Goal: Task Accomplishment & Management: Complete application form

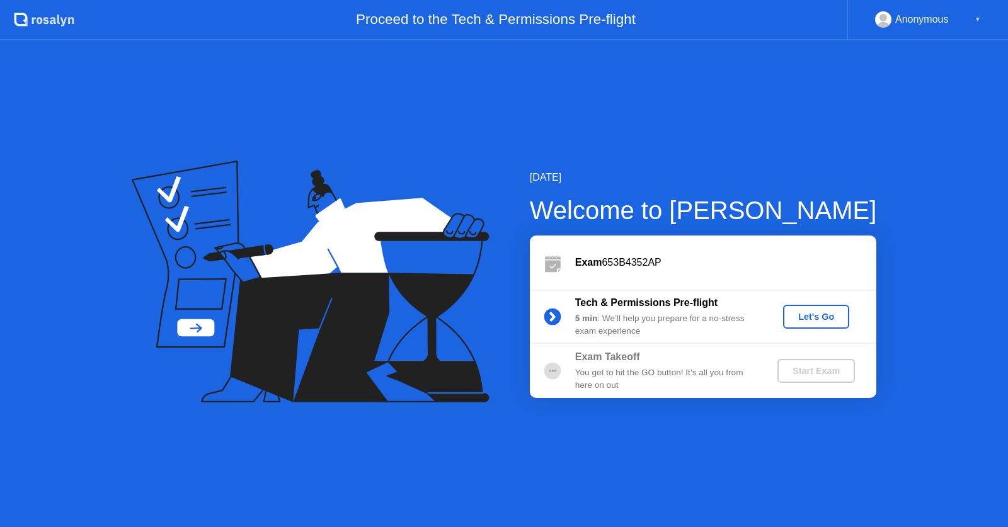
click at [818, 317] on div "Let's Go" at bounding box center [816, 317] width 56 height 10
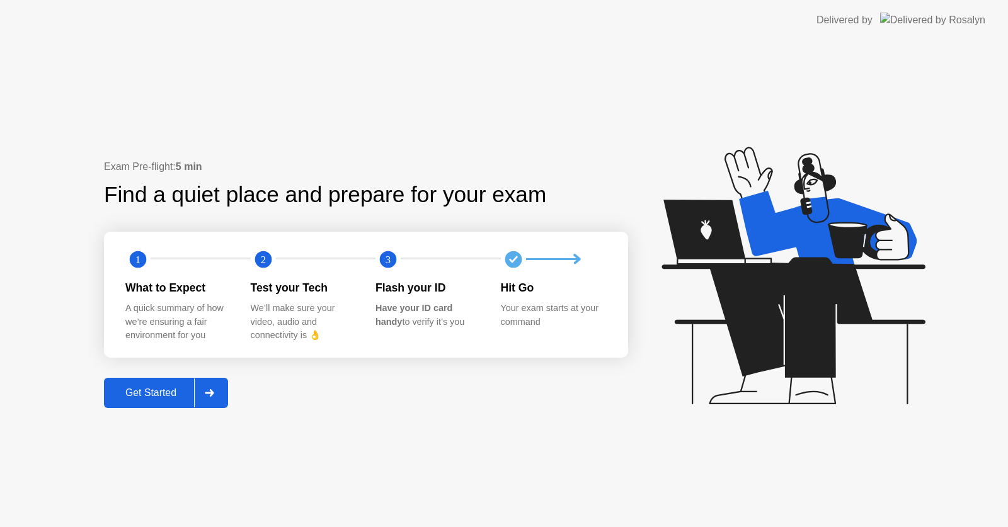
click at [152, 396] on div "Get Started" at bounding box center [151, 392] width 86 height 11
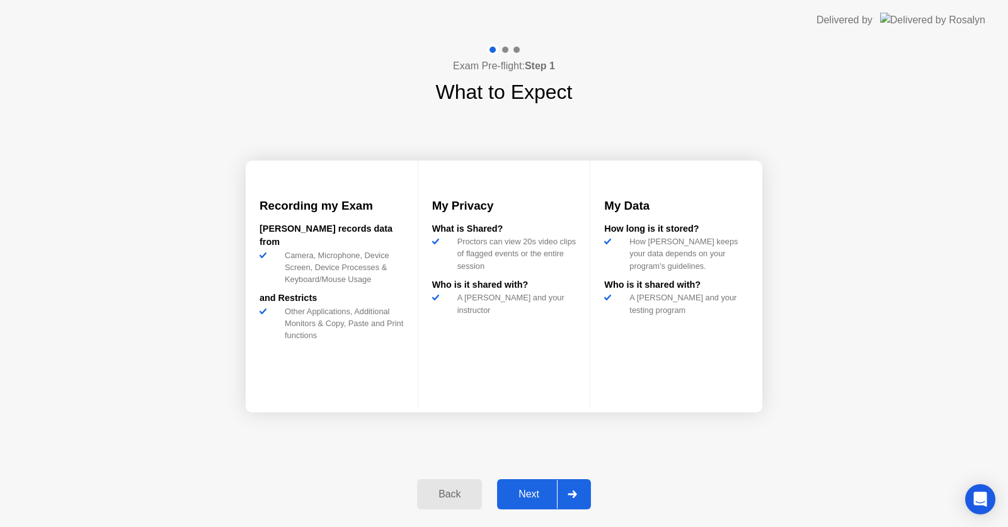
click at [530, 493] on div "Next" at bounding box center [529, 494] width 56 height 11
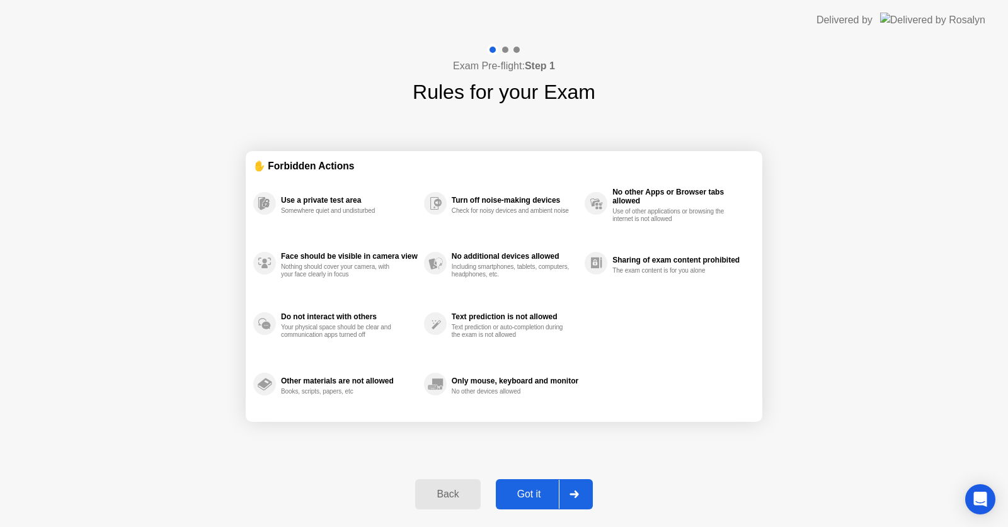
click at [527, 489] on div "Got it" at bounding box center [528, 494] width 59 height 11
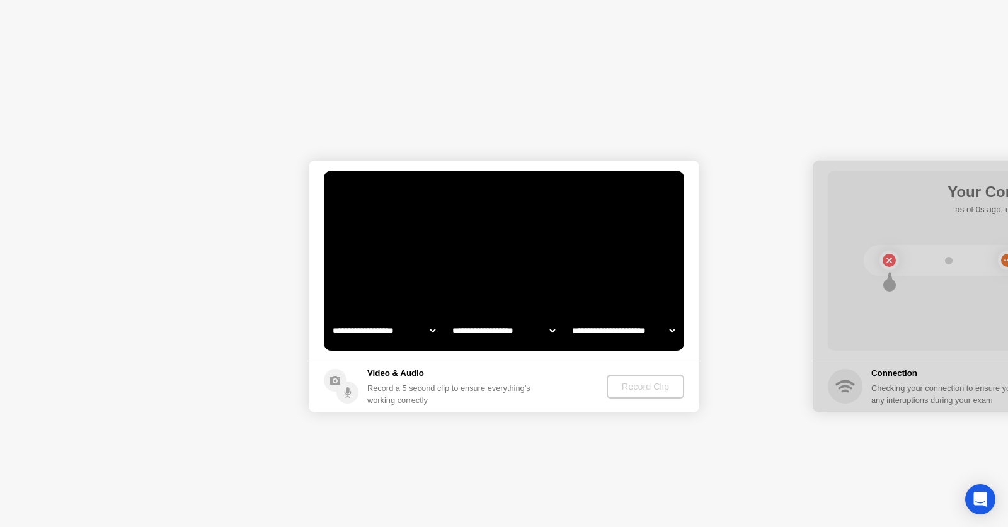
select select "**********"
select select "*******"
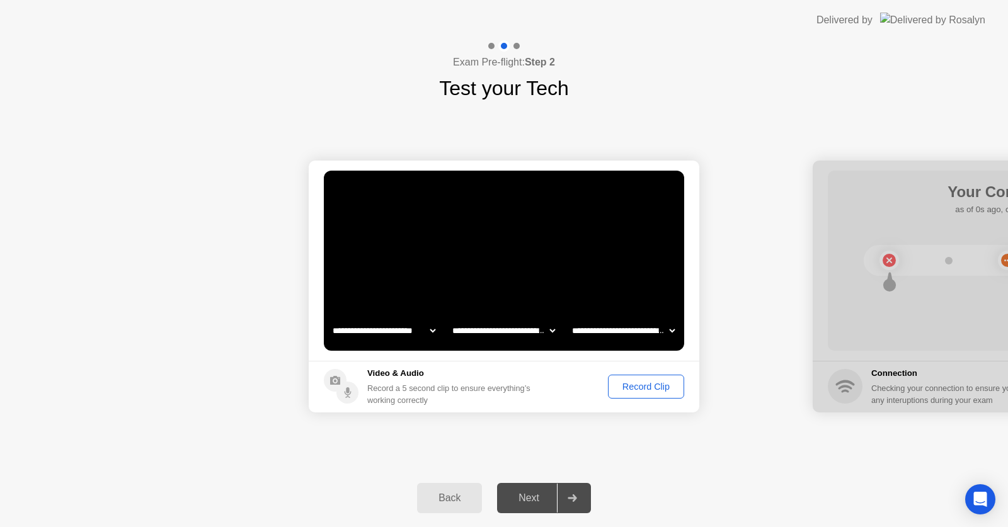
click at [532, 504] on div "Next" at bounding box center [529, 498] width 56 height 11
click at [393, 329] on select "**********" at bounding box center [384, 330] width 108 height 25
click at [542, 503] on div "Next" at bounding box center [529, 498] width 56 height 11
click at [644, 389] on div "Record Clip" at bounding box center [645, 387] width 67 height 10
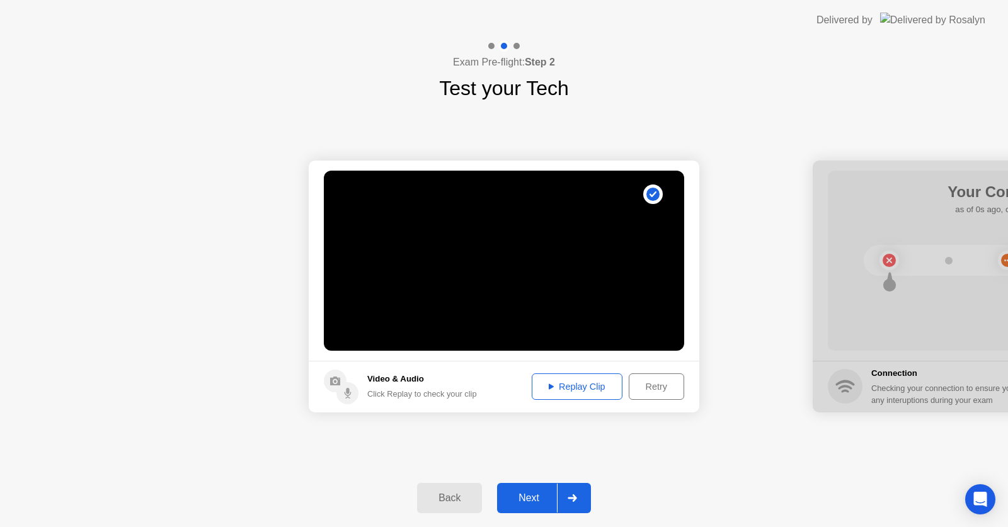
click at [535, 503] on div "Next" at bounding box center [529, 498] width 56 height 11
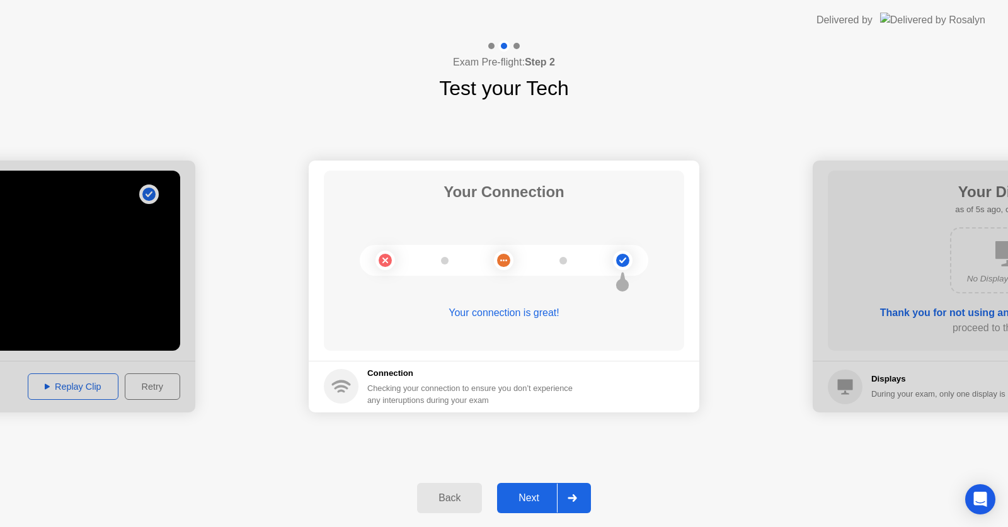
click at [531, 496] on div "Next" at bounding box center [529, 498] width 56 height 11
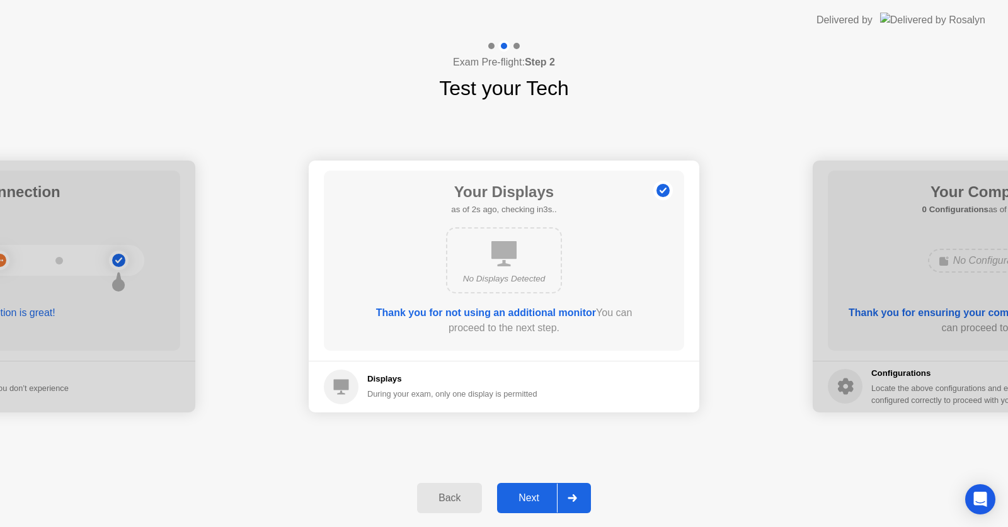
click at [533, 495] on div "Next" at bounding box center [529, 498] width 56 height 11
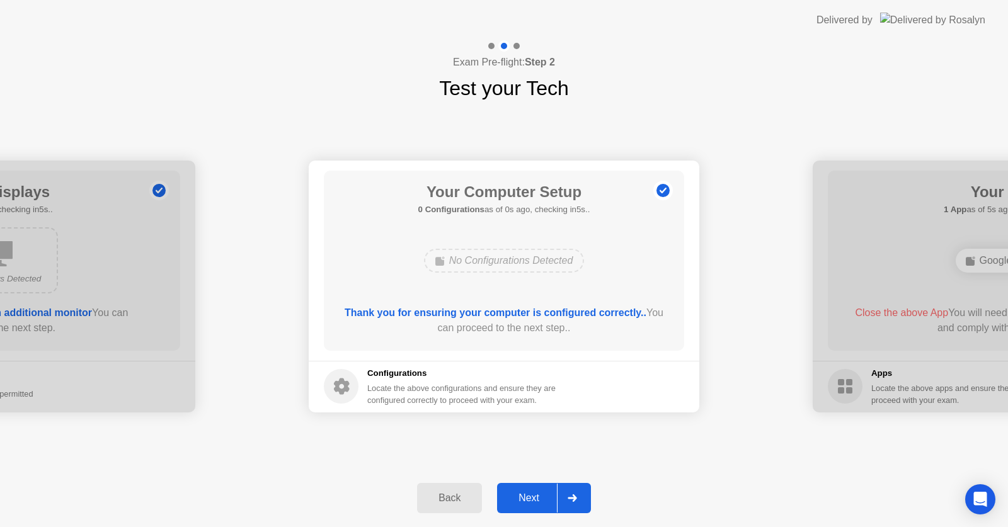
click at [532, 495] on div "Next" at bounding box center [529, 498] width 56 height 11
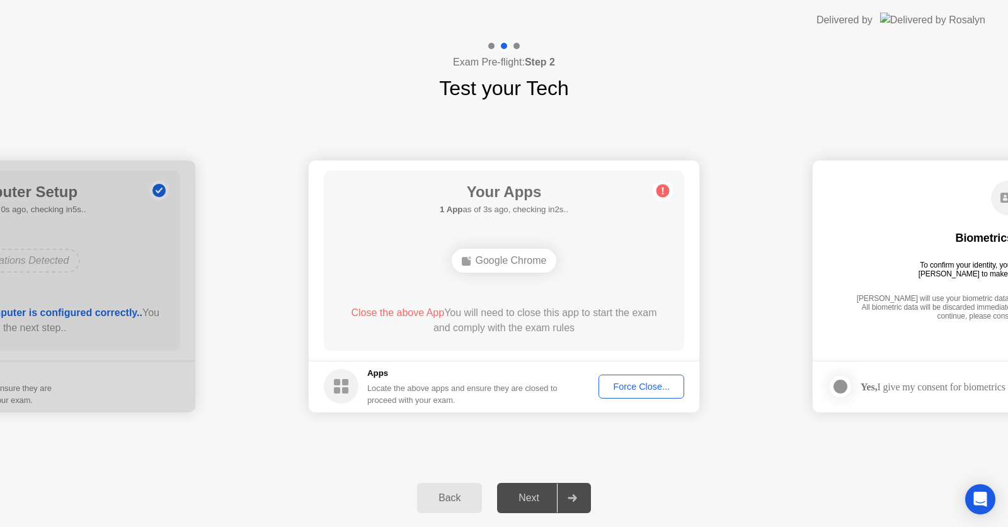
click at [649, 386] on div "Force Close..." at bounding box center [641, 387] width 77 height 10
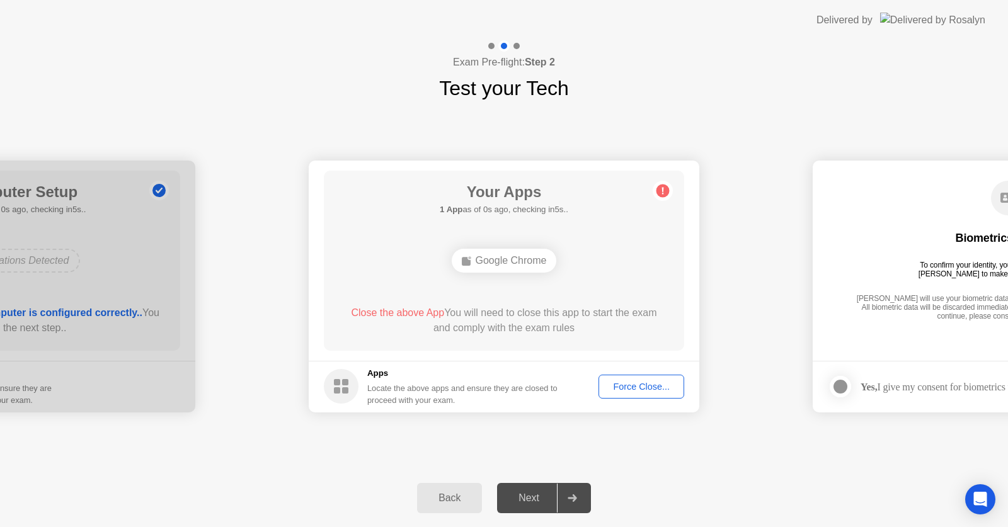
click at [651, 389] on div "Force Close..." at bounding box center [641, 387] width 77 height 10
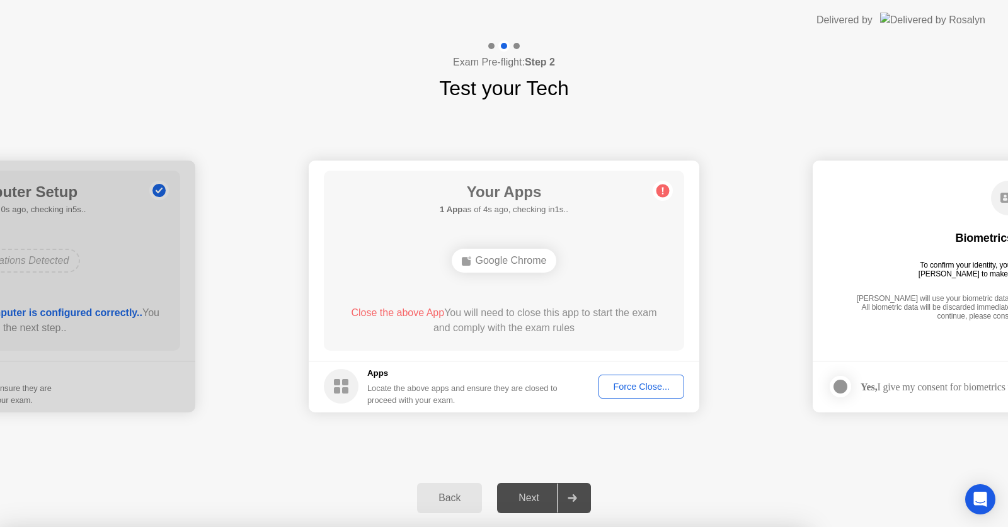
drag, startPoint x: 409, startPoint y: 230, endPoint x: 607, endPoint y: 240, distance: 198.0
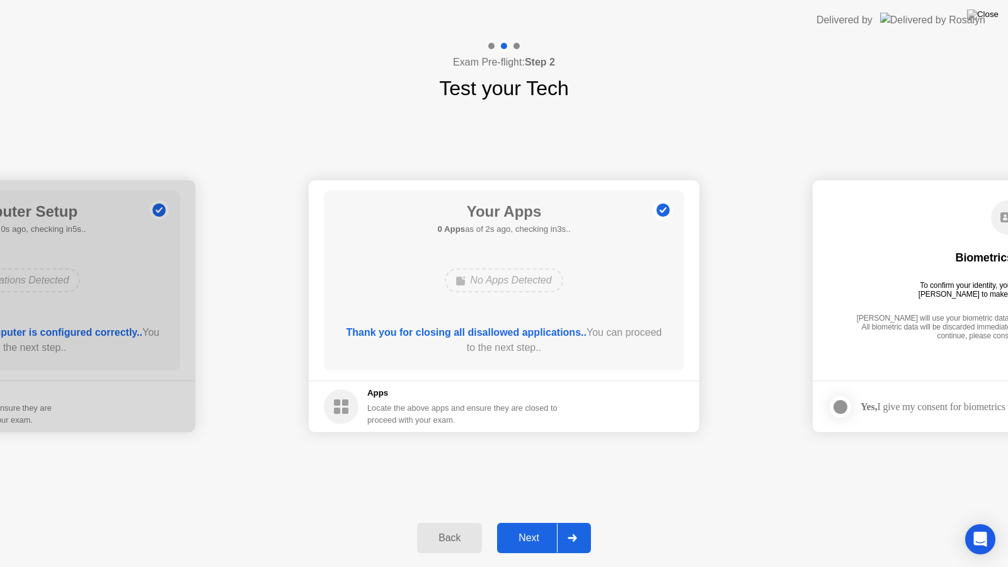
click at [544, 527] on div "Next" at bounding box center [529, 537] width 56 height 11
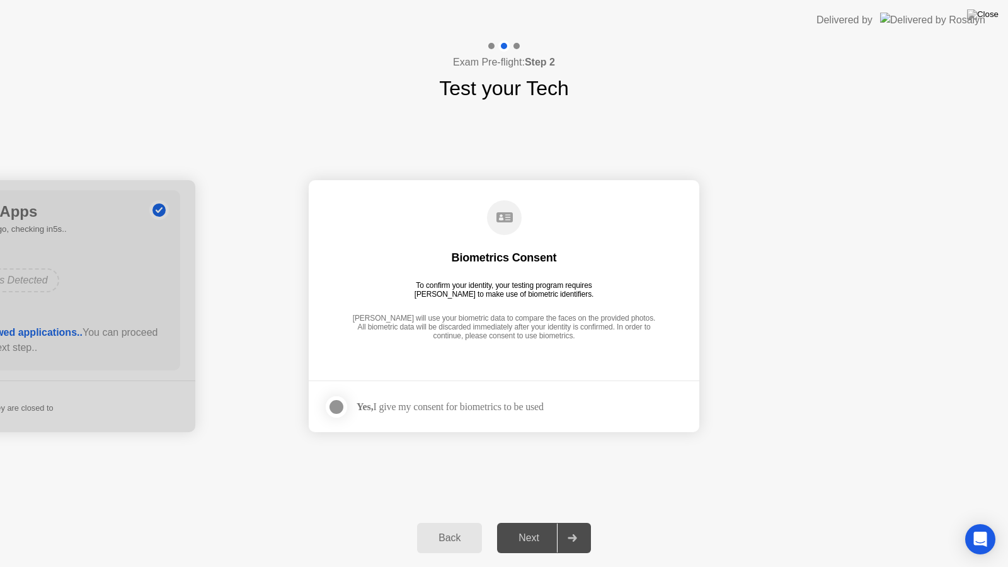
click at [336, 406] on div at bounding box center [336, 406] width 15 height 15
click at [533, 527] on div "Next" at bounding box center [529, 537] width 56 height 11
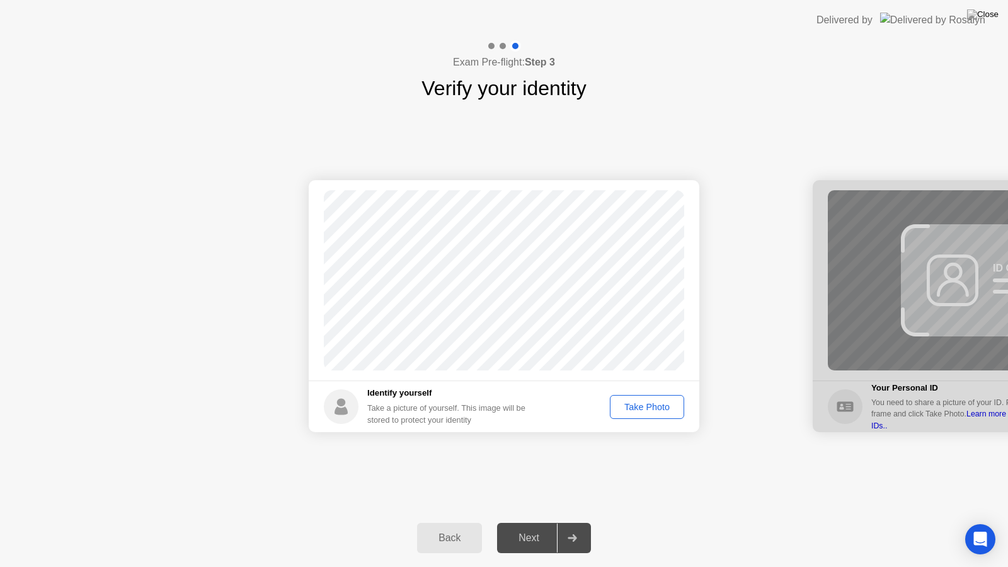
click at [639, 411] on div "Take Photo" at bounding box center [647, 407] width 66 height 10
click at [535, 527] on div "Next" at bounding box center [529, 537] width 56 height 11
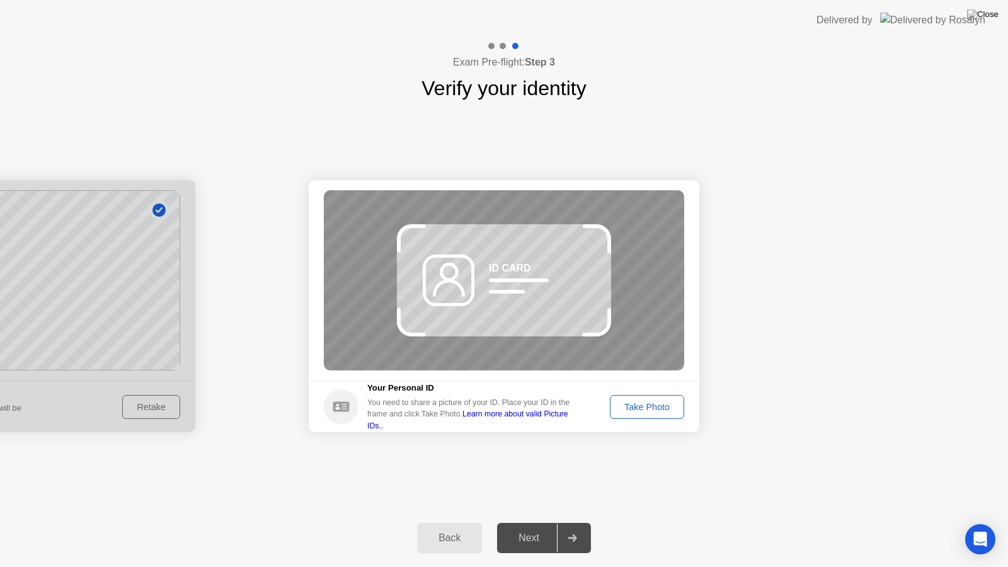
click at [634, 405] on div "Take Photo" at bounding box center [647, 407] width 66 height 10
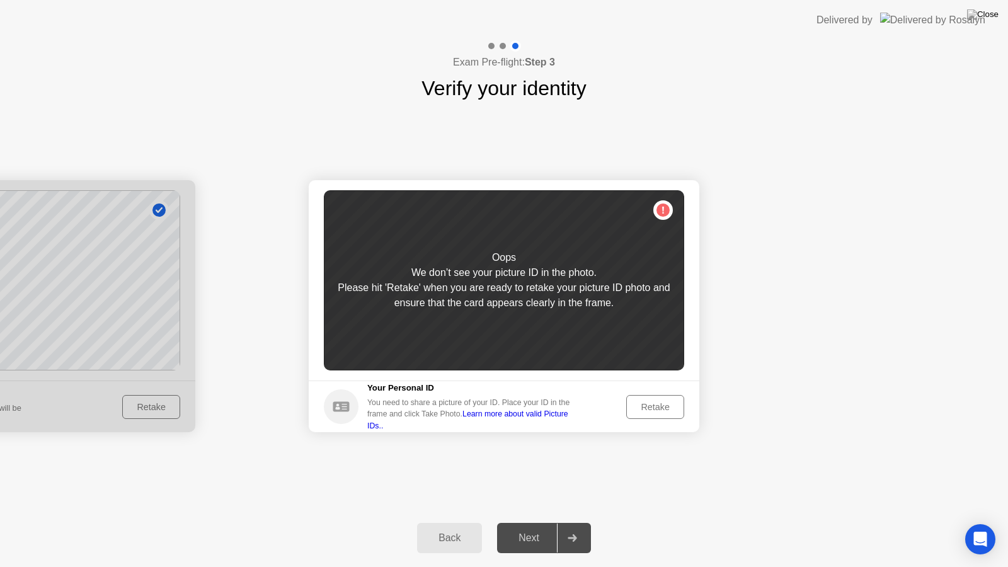
drag, startPoint x: 180, startPoint y: 472, endPoint x: 353, endPoint y: 472, distance: 173.2
click at [353, 472] on div "Success Photo is correctly taken Identify yourself Take a picture of yourself. …" at bounding box center [504, 306] width 1008 height 406
click at [164, 212] on div at bounding box center [0, 306] width 391 height 252
click at [618, 482] on div "Success Photo is correctly taken Identify yourself Take a picture of yourself. …" at bounding box center [504, 306] width 1008 height 406
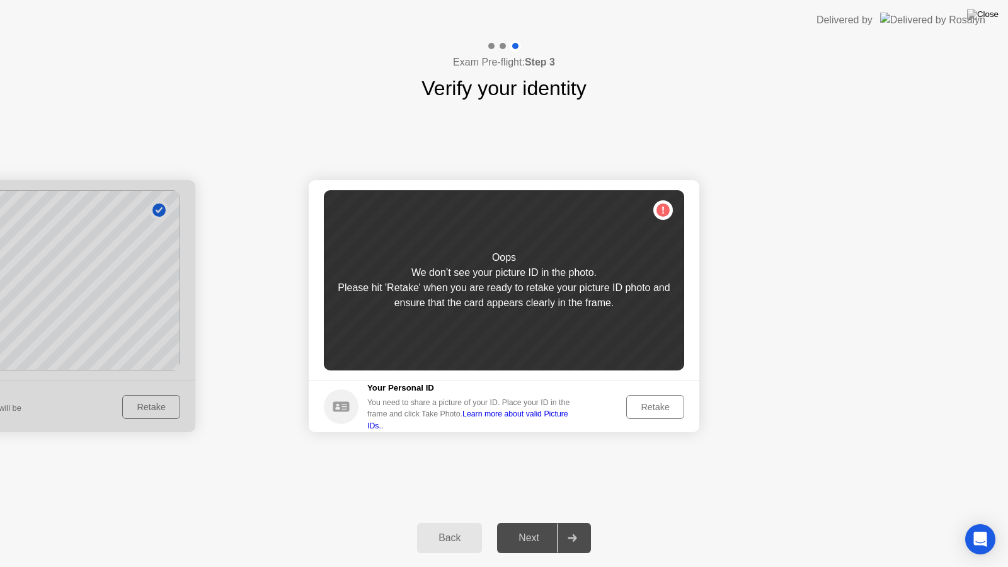
click at [523, 417] on link "Learn more about valid Picture IDs.." at bounding box center [467, 419] width 201 height 20
click at [656, 210] on div "Oops We don’t see your picture ID in the photo. Please hit 'Retake' when you ar…" at bounding box center [504, 280] width 360 height 180
click at [659, 410] on div "Retake" at bounding box center [655, 407] width 49 height 10
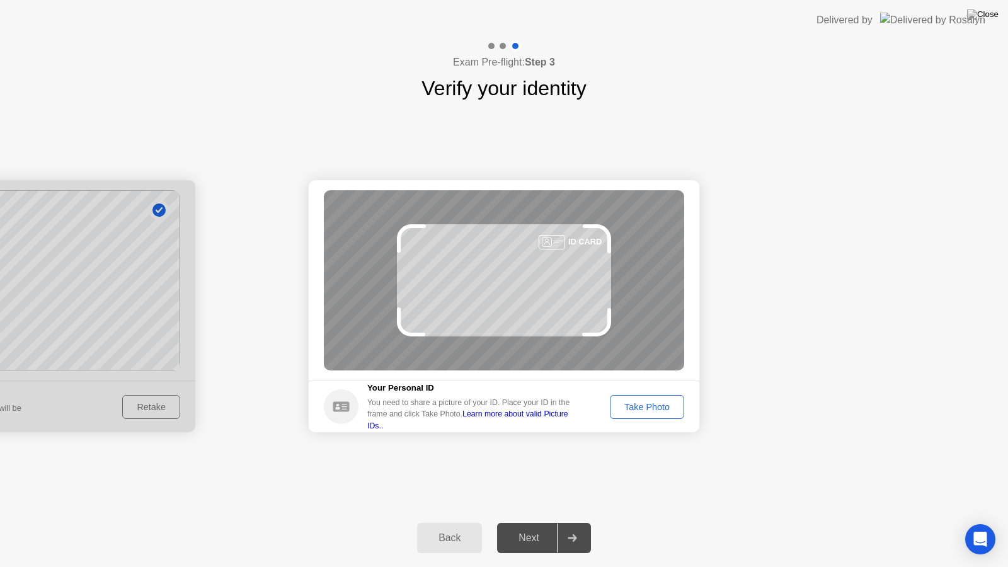
click at [659, 410] on div "Take Photo" at bounding box center [647, 407] width 66 height 10
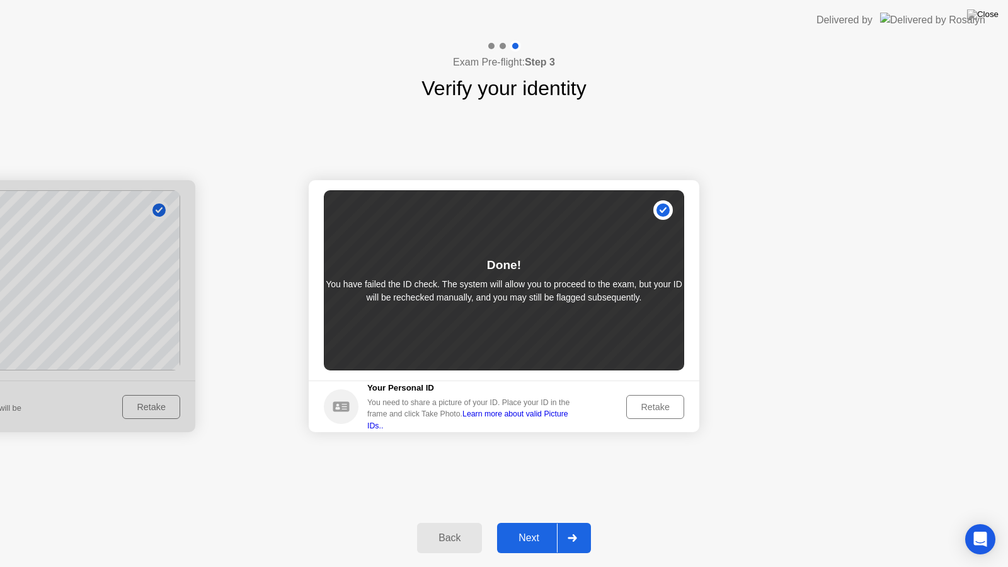
click at [654, 412] on div "Retake" at bounding box center [655, 407] width 49 height 10
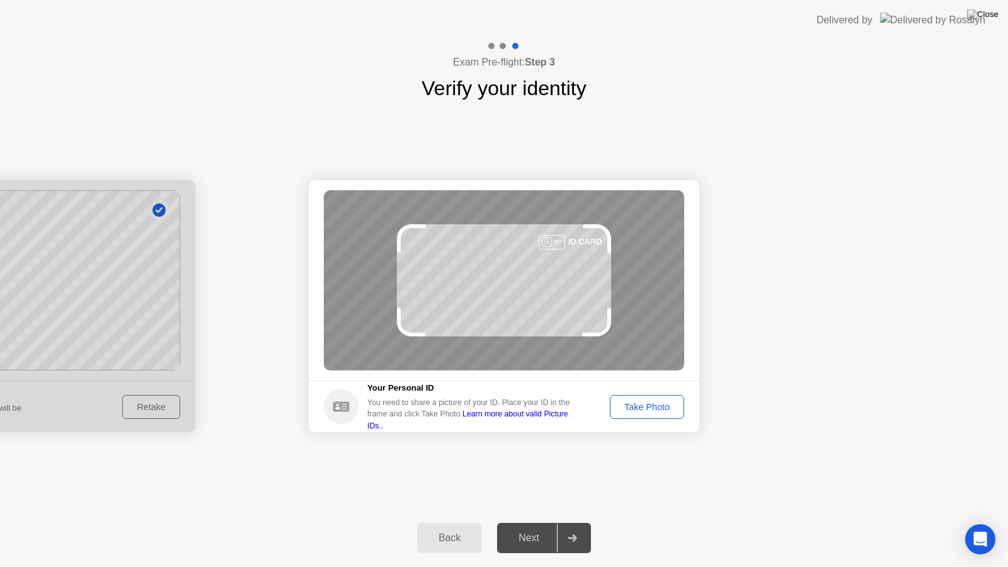
click at [655, 409] on div "Take Photo" at bounding box center [647, 407] width 66 height 10
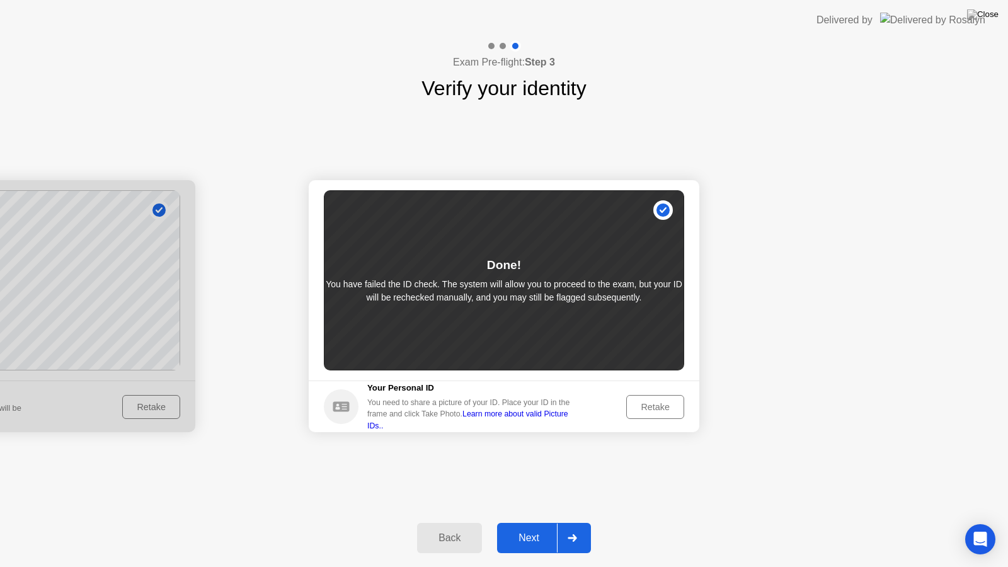
click at [540, 527] on div "Next" at bounding box center [529, 537] width 56 height 11
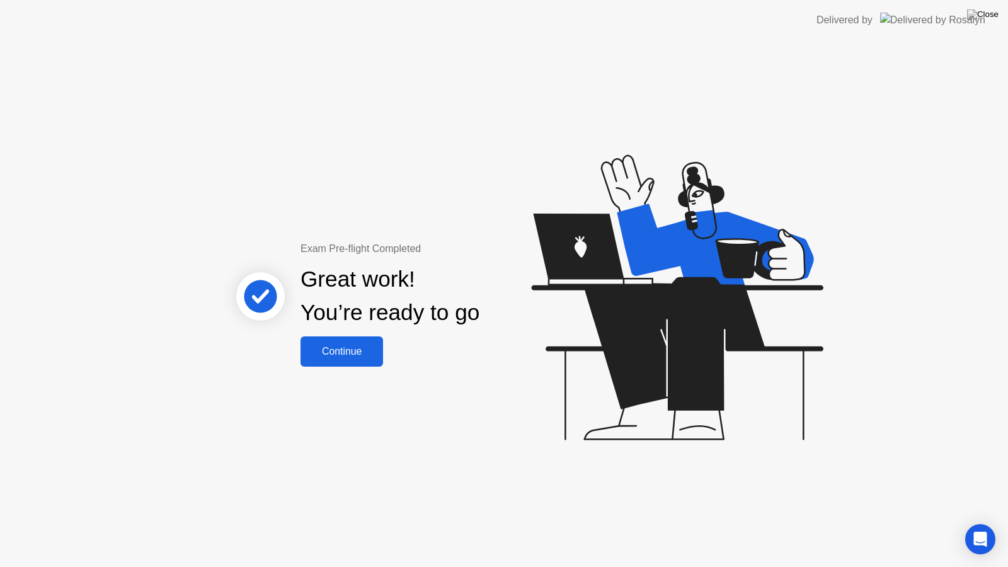
click at [345, 347] on div "Continue" at bounding box center [341, 351] width 75 height 11
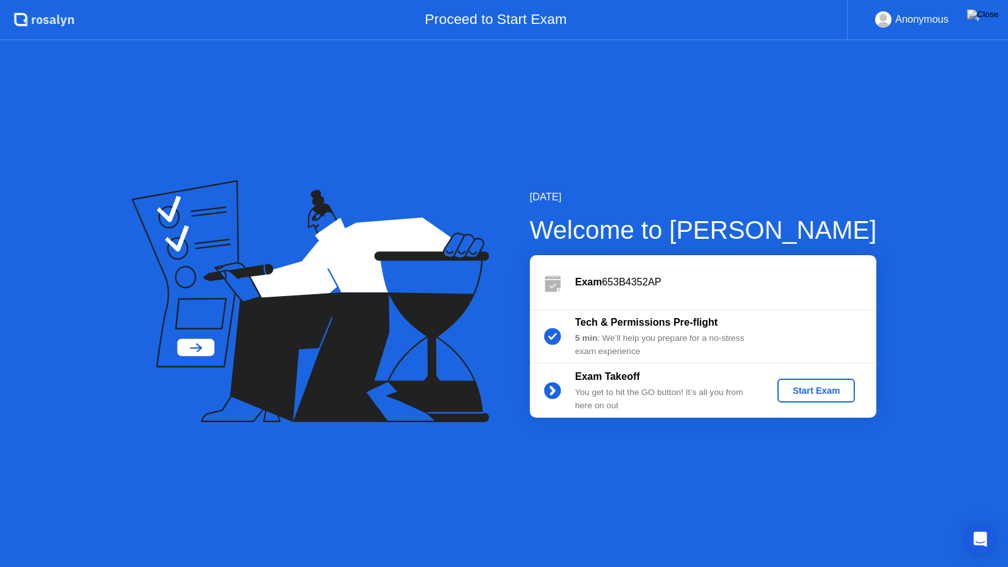
click at [836, 394] on div "Start Exam" at bounding box center [815, 390] width 67 height 10
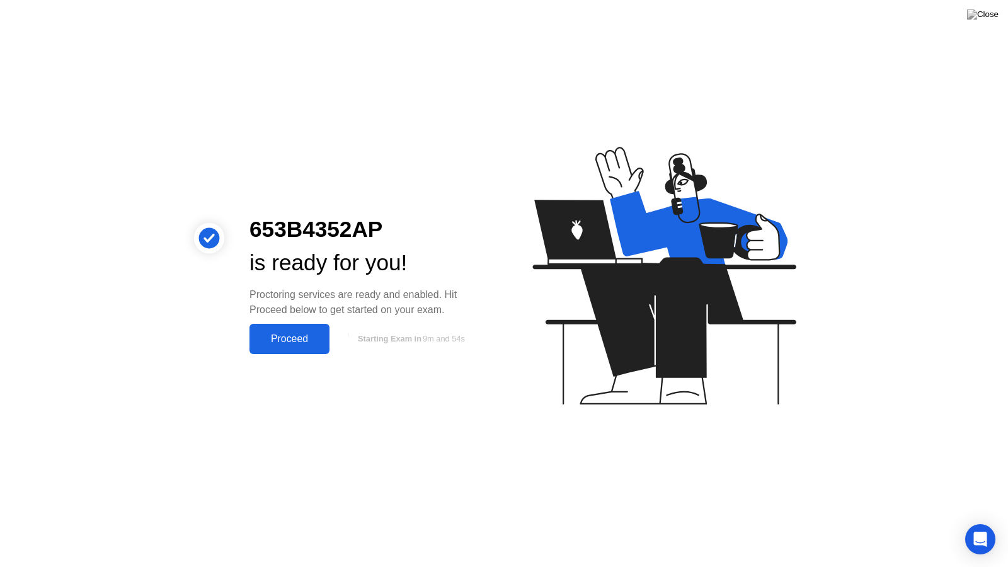
click at [305, 342] on div "Proceed" at bounding box center [289, 338] width 72 height 11
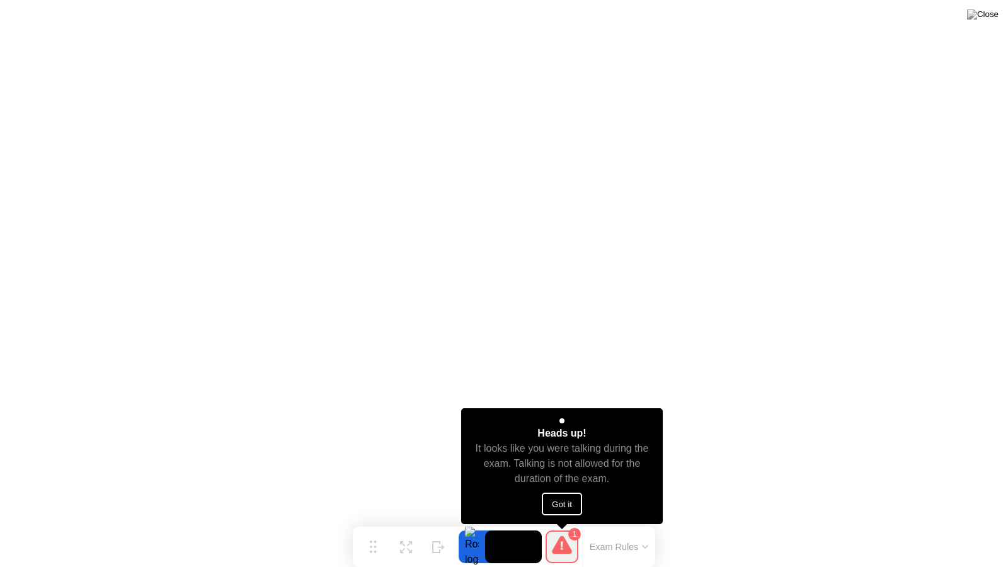
click at [568, 509] on button "Got it" at bounding box center [562, 504] width 40 height 23
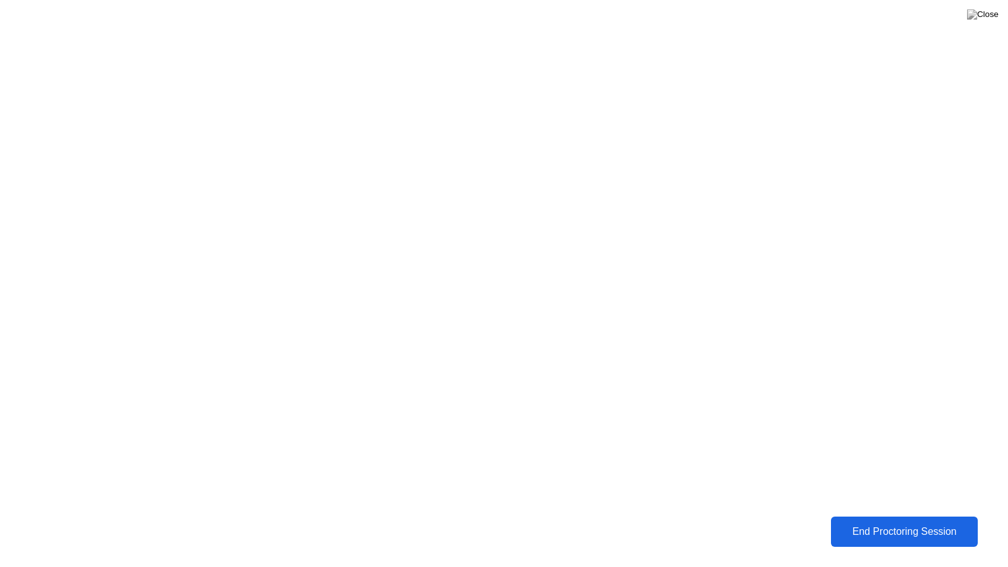
click at [905, 527] on div "End Proctoring Session" at bounding box center [904, 531] width 140 height 11
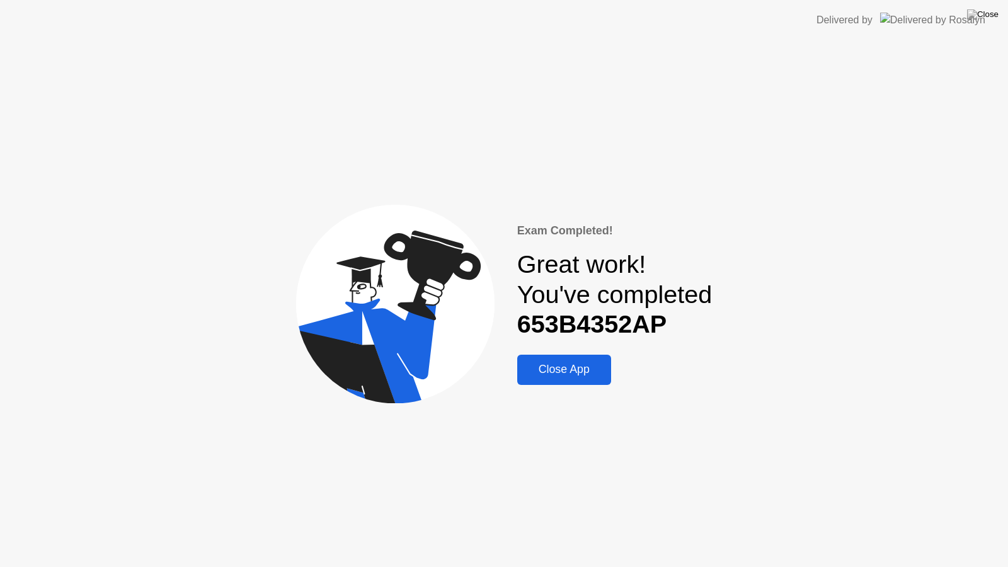
click at [551, 369] on div "Close App" at bounding box center [564, 369] width 86 height 13
